Goal: Answer question/provide support: Share knowledge or assist other users

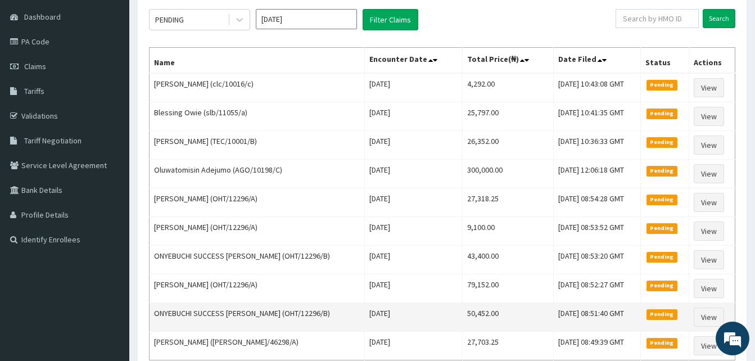
scroll to position [49, 0]
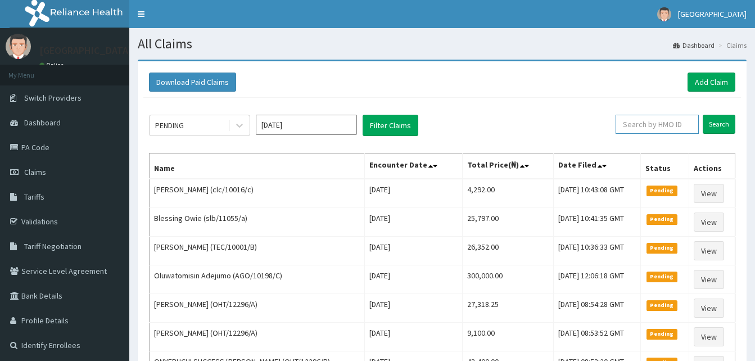
click at [666, 123] on input "text" at bounding box center [656, 124] width 83 height 19
paste input "XCR/10069/C"
type input "XCR/10069/C"
click at [712, 120] on input "Search" at bounding box center [718, 124] width 33 height 19
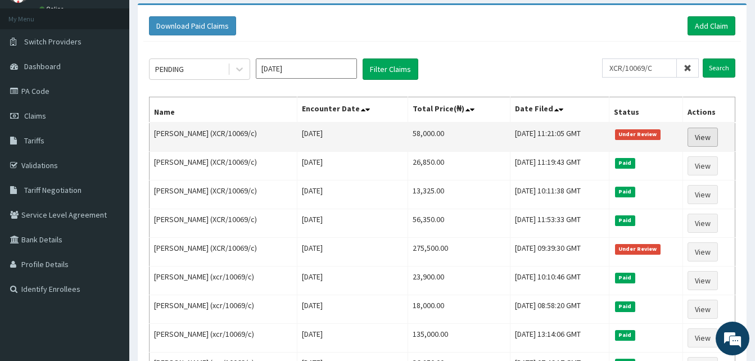
click at [697, 139] on link "View" at bounding box center [702, 137] width 30 height 19
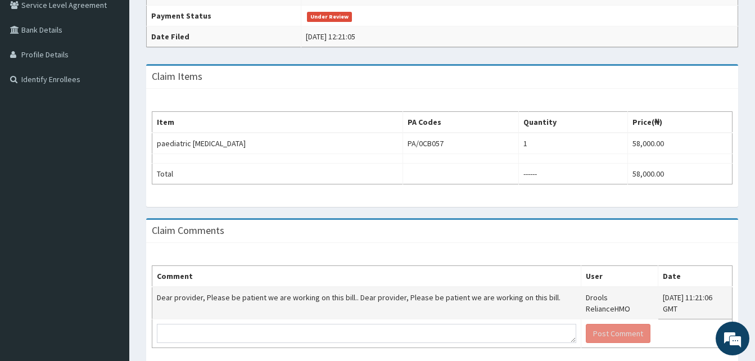
scroll to position [315, 0]
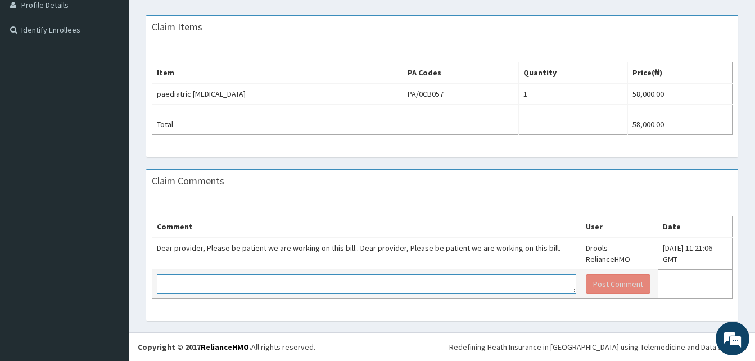
click at [335, 278] on textarea at bounding box center [366, 283] width 419 height 19
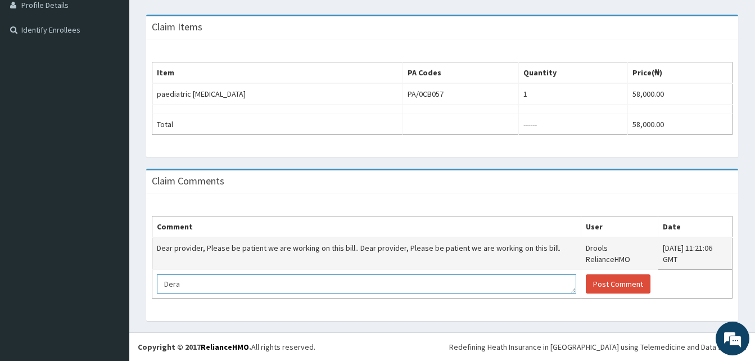
scroll to position [0, 0]
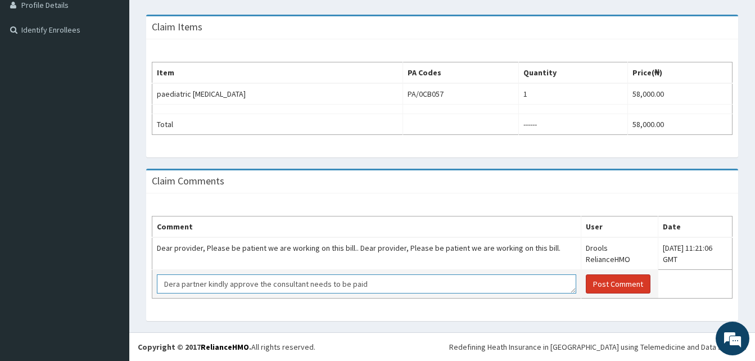
type textarea "Dera partner kindly approve the consultant needs to be paid"
click at [587, 277] on button "Post Comment" at bounding box center [617, 283] width 65 height 19
